Goal: Contribute content: Add original content to the website for others to see

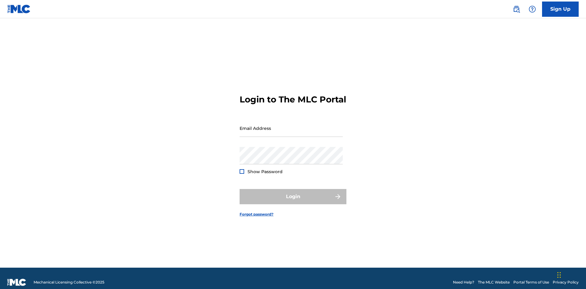
scroll to position [8, 0]
click at [291, 125] on input "Email Address" at bounding box center [290, 128] width 103 height 17
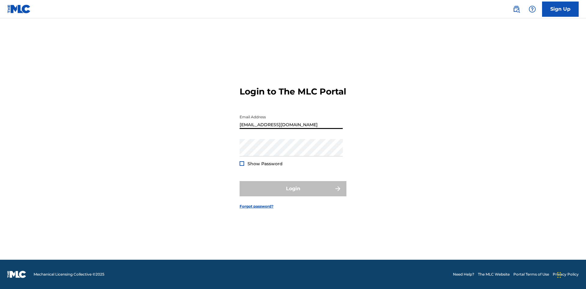
type input "[EMAIL_ADDRESS][DOMAIN_NAME]"
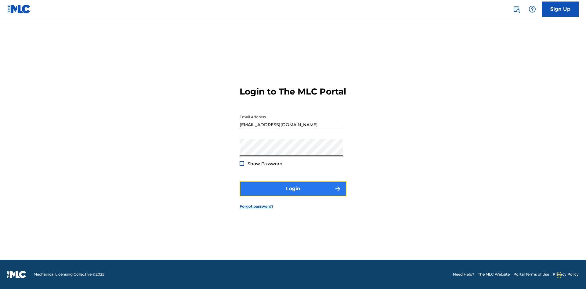
click at [293, 194] on button "Login" at bounding box center [292, 188] width 107 height 15
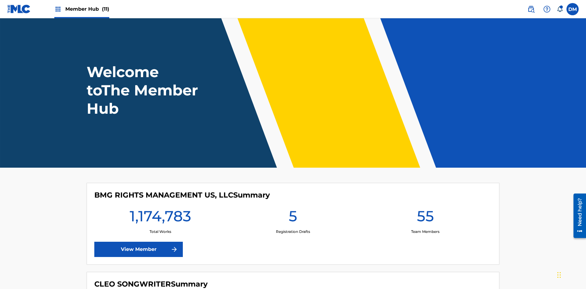
click at [87, 9] on span "Member Hub (11)" at bounding box center [87, 8] width 44 height 7
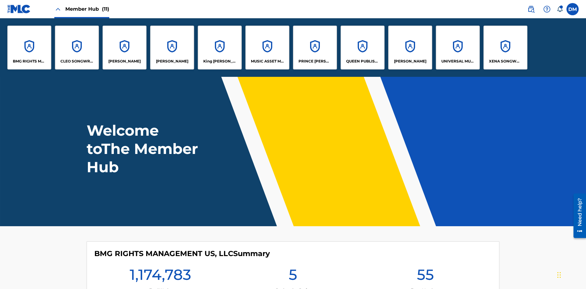
scroll to position [22, 0]
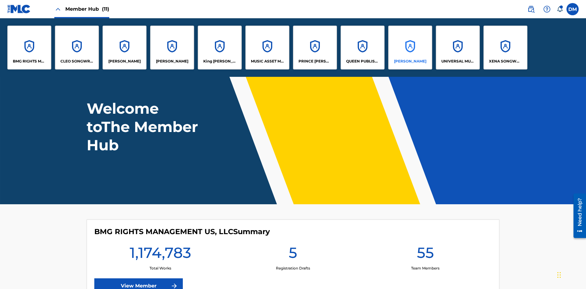
click at [410, 61] on p "[PERSON_NAME]" at bounding box center [410, 61] width 32 height 5
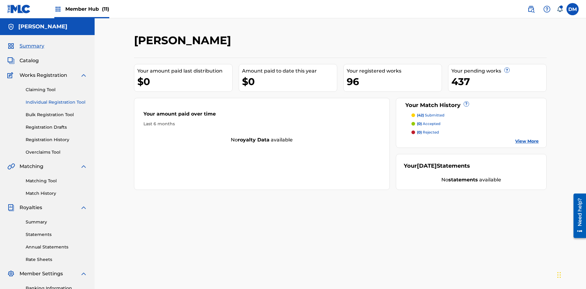
click at [56, 99] on link "Individual Registration Tool" at bounding box center [57, 102] width 62 height 6
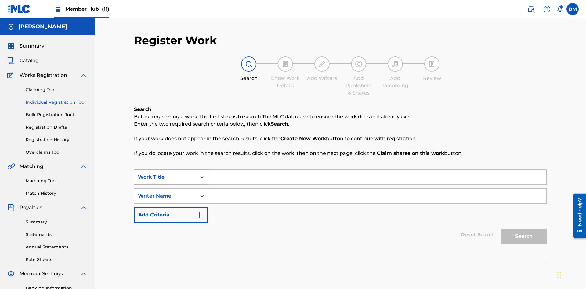
click at [165, 174] on div "Work Title" at bounding box center [165, 177] width 55 height 7
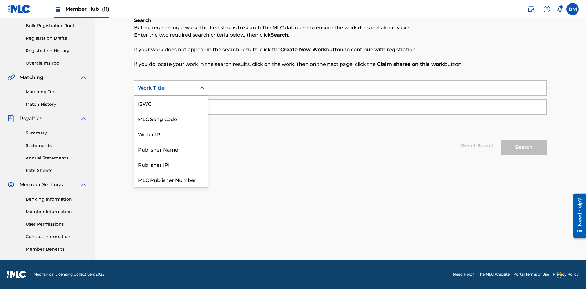
scroll to position [15, 0]
click at [171, 103] on div "MLC Song Code" at bounding box center [170, 103] width 73 height 15
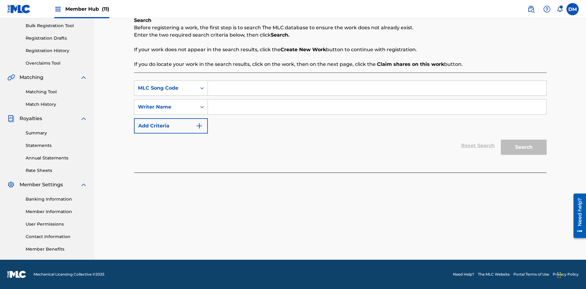
click at [377, 88] on input "Search Form" at bounding box center [377, 88] width 338 height 15
type input "MA9XWG"
click at [377, 107] on input "Search Form" at bounding box center [377, 107] width 338 height 15
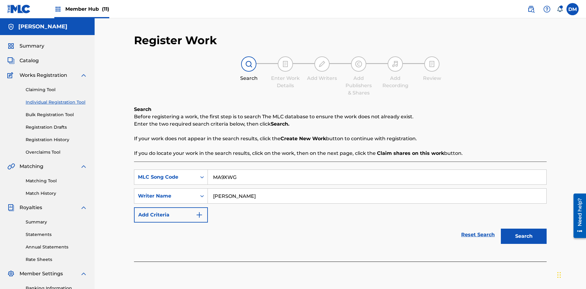
scroll to position [89, 0]
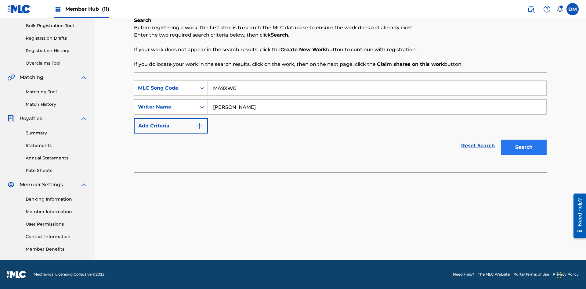
type input "ALVIN DEGUZMAN"
click at [523, 147] on button "Search" at bounding box center [524, 147] width 46 height 15
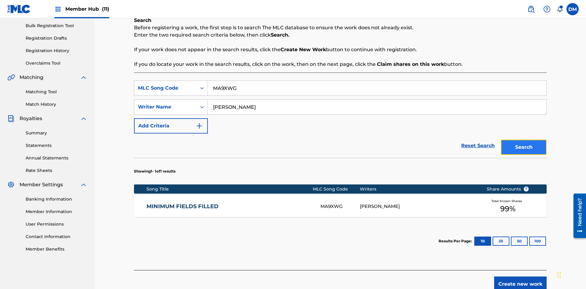
click at [523, 147] on button "Search" at bounding box center [524, 147] width 46 height 15
click at [340, 203] on div "MA9XWG" at bounding box center [339, 206] width 39 height 7
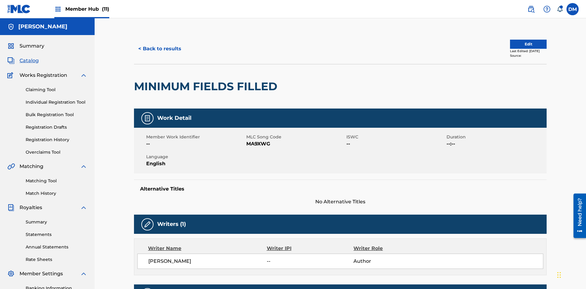
scroll to position [3, 0]
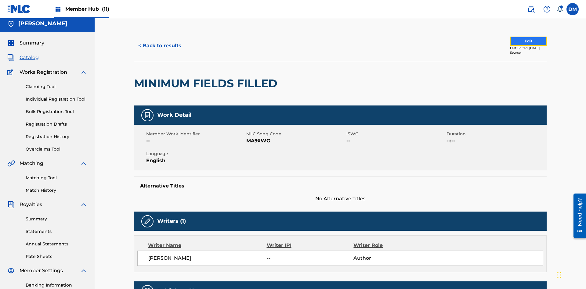
click at [521, 41] on button "Edit" at bounding box center [528, 41] width 37 height 9
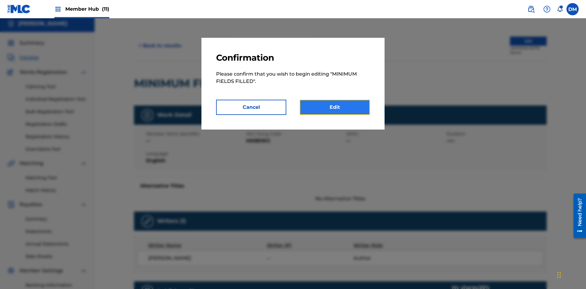
click at [335, 107] on link "Edit" at bounding box center [335, 107] width 70 height 15
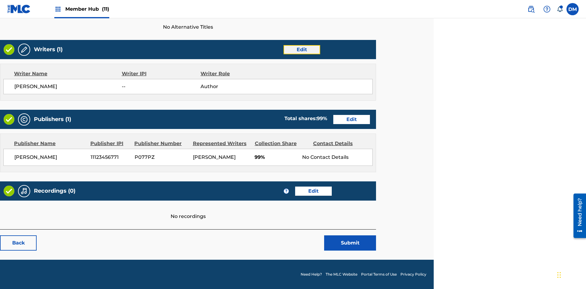
click at [301, 49] on link "Edit" at bounding box center [301, 49] width 37 height 9
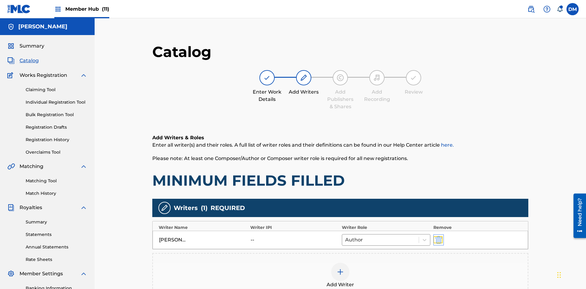
click at [435, 236] on img "submit" at bounding box center [438, 239] width 7 height 7
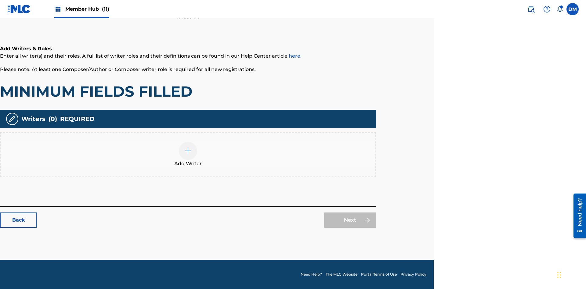
click at [188, 154] on img at bounding box center [187, 150] width 7 height 7
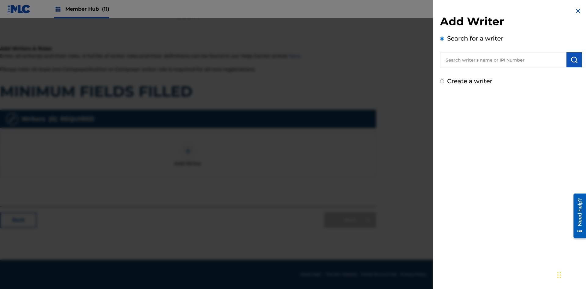
click at [503, 60] on input "text" at bounding box center [503, 59] width 126 height 15
type input "Test2025.09.28.04.41.49"
click at [574, 60] on img "submit" at bounding box center [573, 59] width 7 height 7
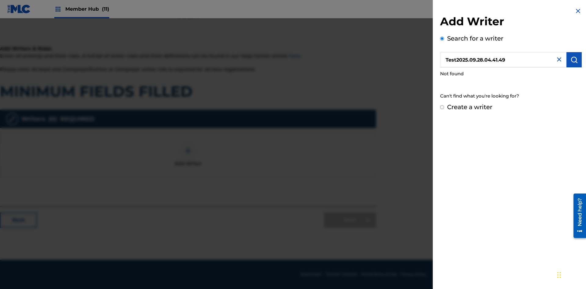
click at [442, 107] on input "Create a writer" at bounding box center [442, 107] width 4 height 4
radio input "false"
radio input "true"
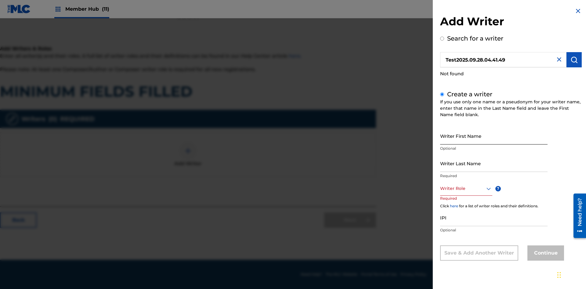
click at [494, 136] on input "Writer First Name" at bounding box center [493, 135] width 107 height 17
type input "Test2025.09.28.04.41.50"
click at [494, 163] on input "Writer Last Name" at bounding box center [493, 163] width 107 height 17
type input "Test2025.09.28.04.41.51"
click at [466, 189] on div at bounding box center [466, 189] width 52 height 8
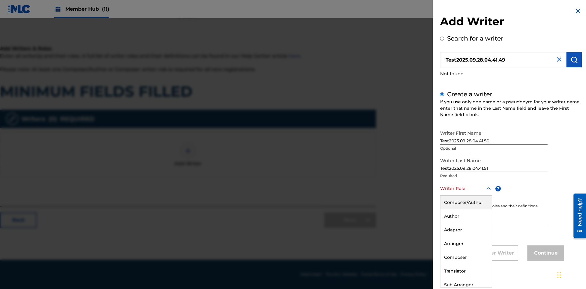
click at [466, 230] on div "Adaptor" at bounding box center [466, 230] width 52 height 14
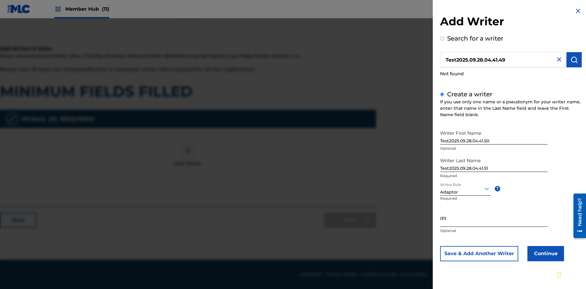
click at [494, 218] on input "IPI" at bounding box center [493, 218] width 107 height 17
type input "595839777"
click at [545, 254] on button "Continue" at bounding box center [545, 253] width 37 height 15
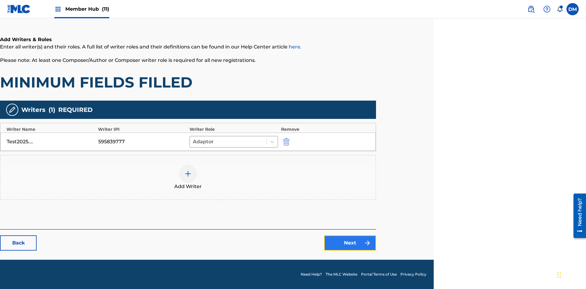
click at [350, 243] on link "Next" at bounding box center [350, 243] width 52 height 15
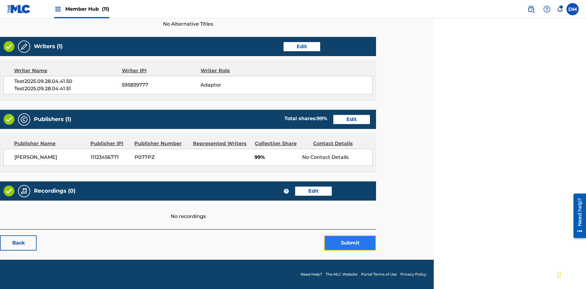
click at [350, 243] on button "Submit" at bounding box center [350, 243] width 52 height 15
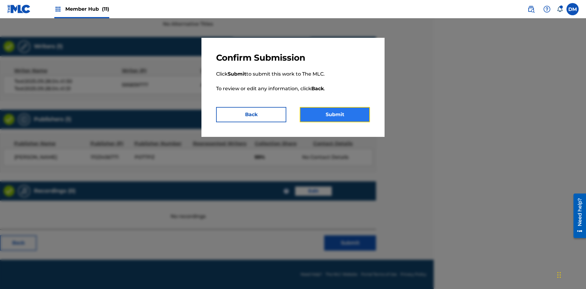
click at [335, 115] on button "Submit" at bounding box center [335, 114] width 70 height 15
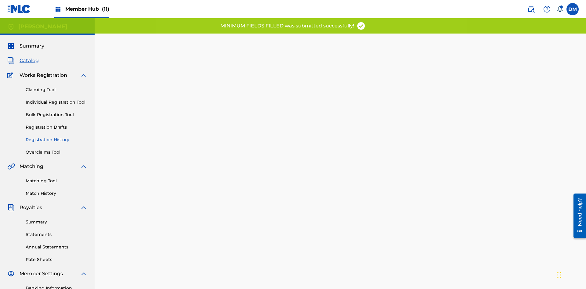
click at [31, 137] on link "Registration History" at bounding box center [57, 140] width 62 height 6
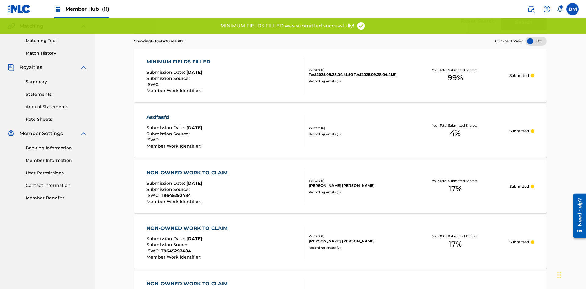
scroll to position [173, 0]
